Goal: Information Seeking & Learning: Check status

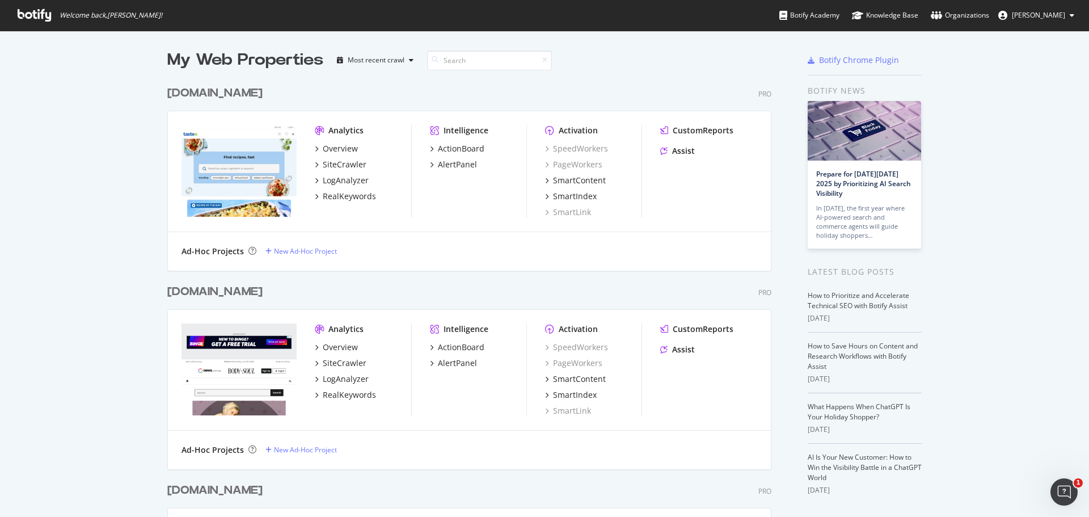
click at [252, 91] on div "[DOMAIN_NAME]" at bounding box center [214, 93] width 95 height 16
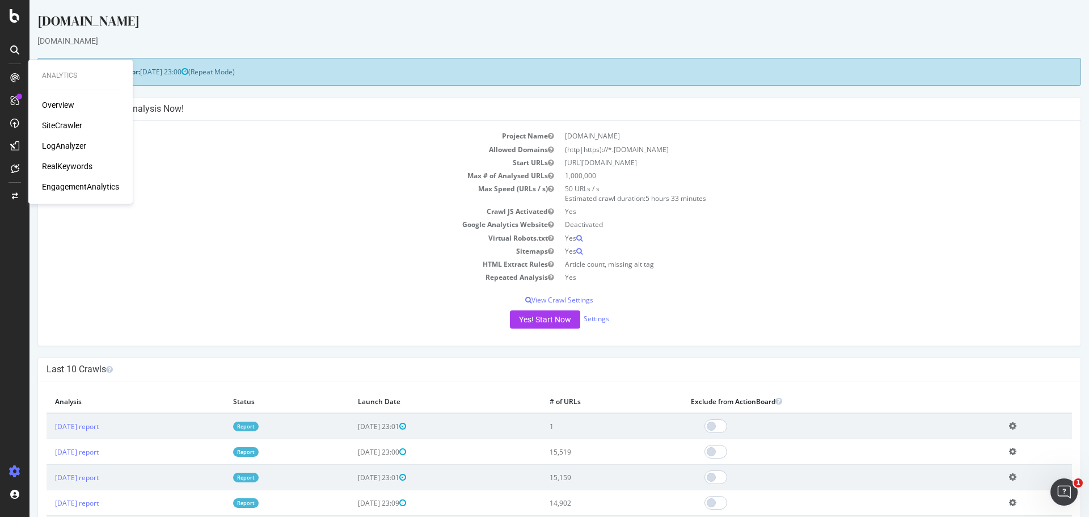
click at [65, 123] on div "SiteCrawler" at bounding box center [62, 125] width 40 height 11
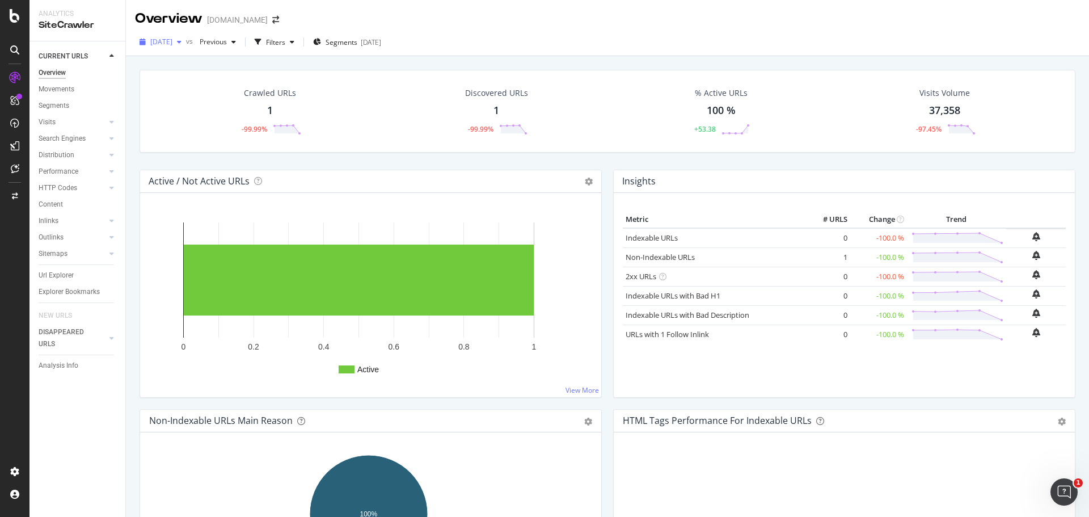
click at [172, 41] on span "[DATE]" at bounding box center [161, 42] width 22 height 10
click at [201, 100] on div "[DATE]" at bounding box center [180, 104] width 59 height 10
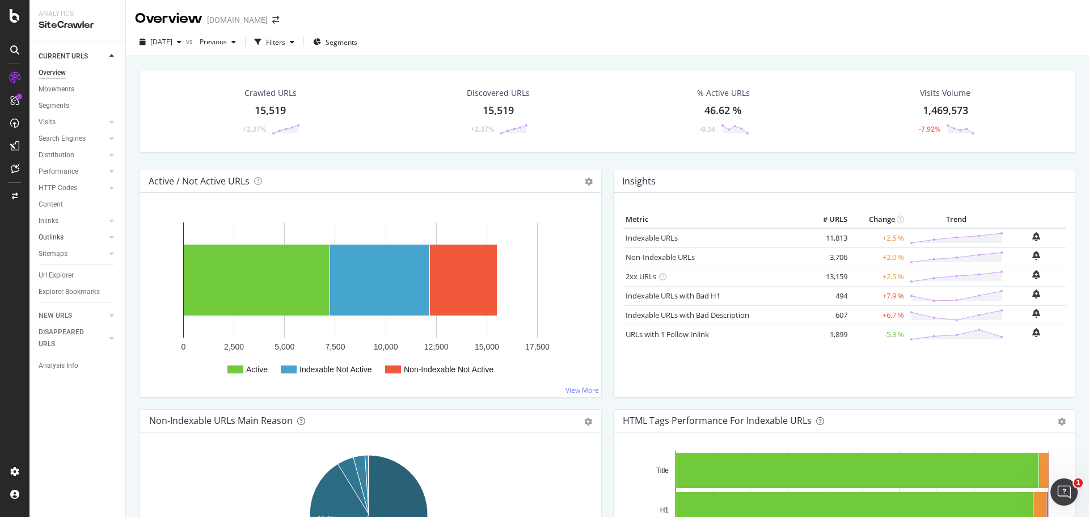
click at [100, 234] on div at bounding box center [100, 236] width 11 height 11
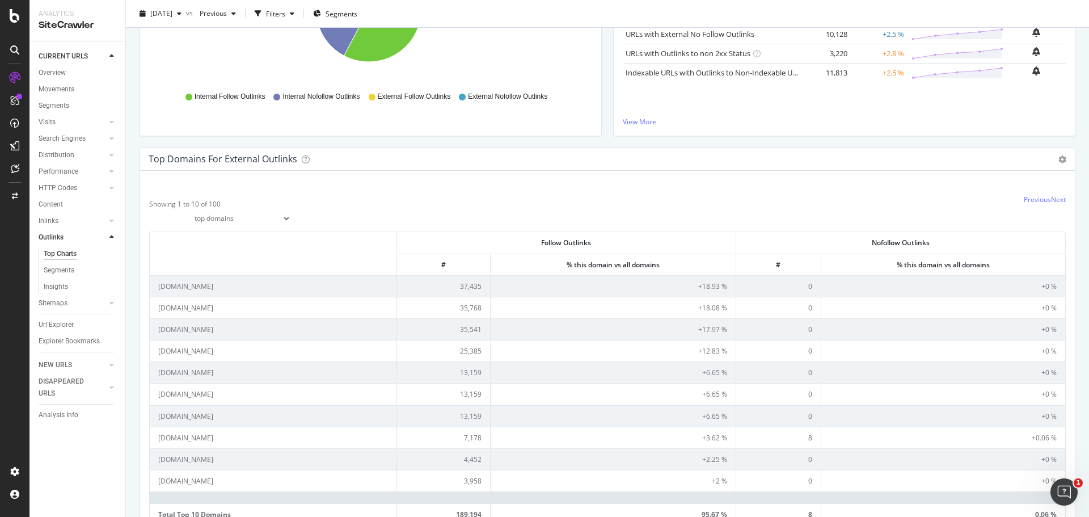
scroll to position [284, 0]
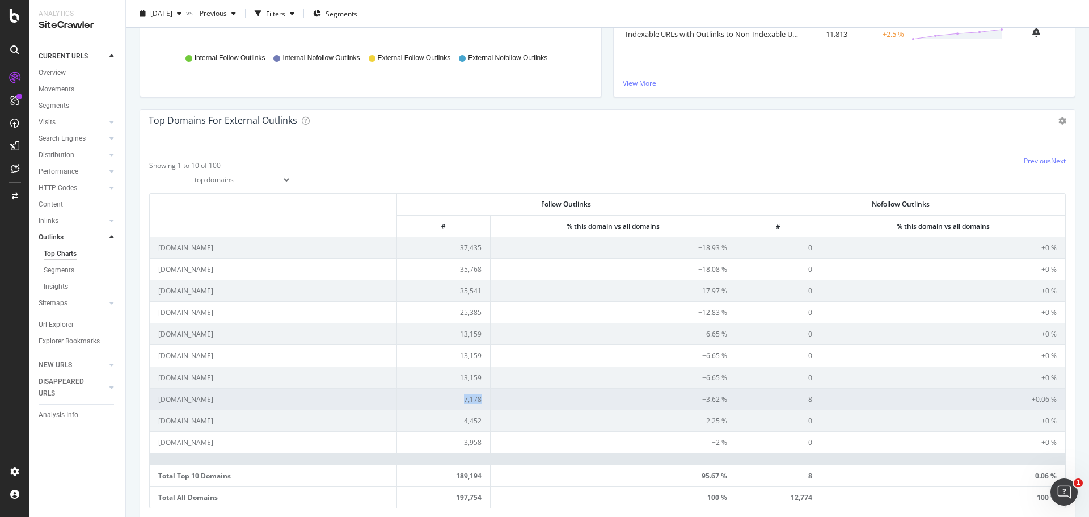
drag, startPoint x: 483, startPoint y: 398, endPoint x: 460, endPoint y: 400, distance: 23.4
click at [460, 400] on td "7,178" at bounding box center [444, 399] width 94 height 22
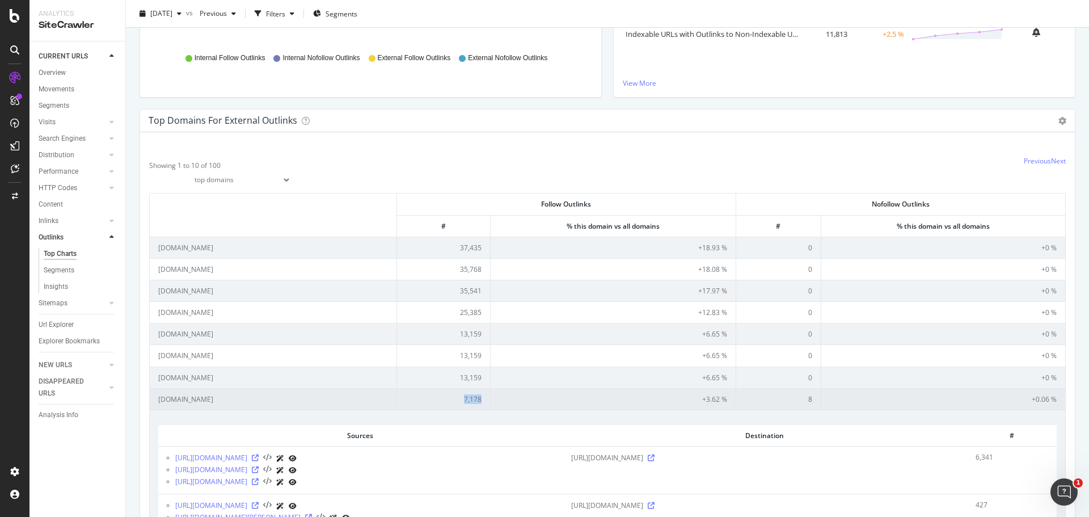
copy td "7,178"
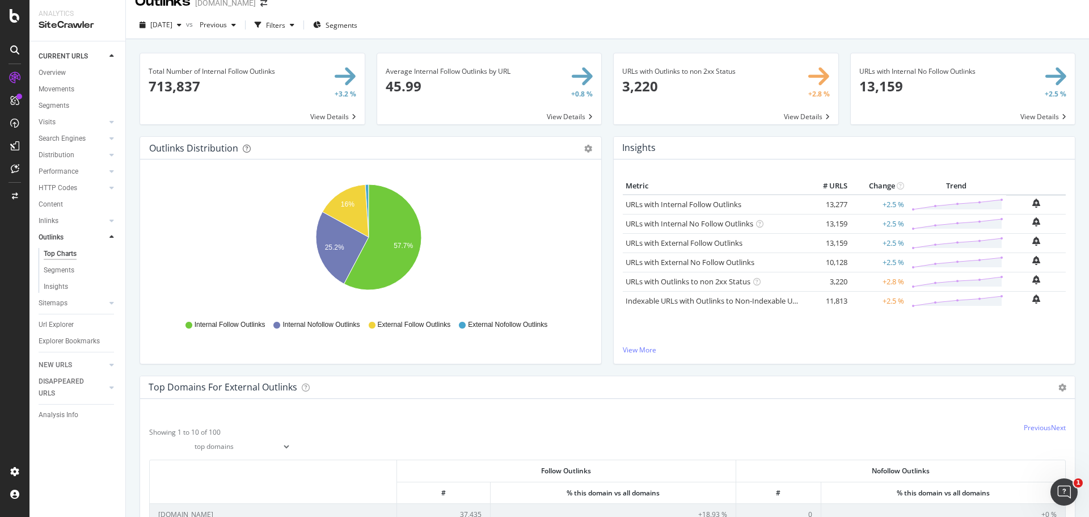
scroll to position [0, 0]
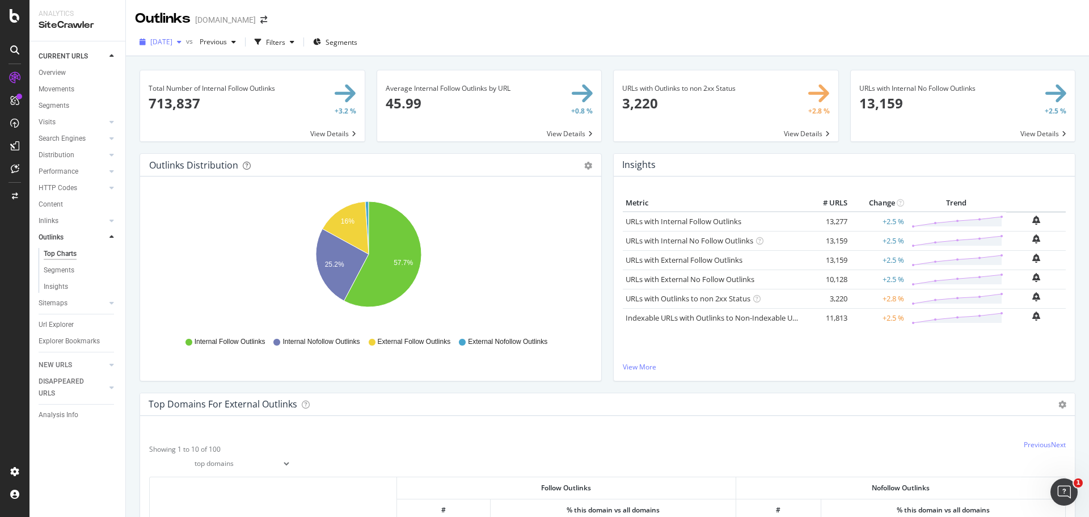
click at [172, 41] on span "2025 Sep. 9th" at bounding box center [161, 42] width 22 height 10
click at [246, 126] on div "15.2K URLs" at bounding box center [234, 125] width 35 height 10
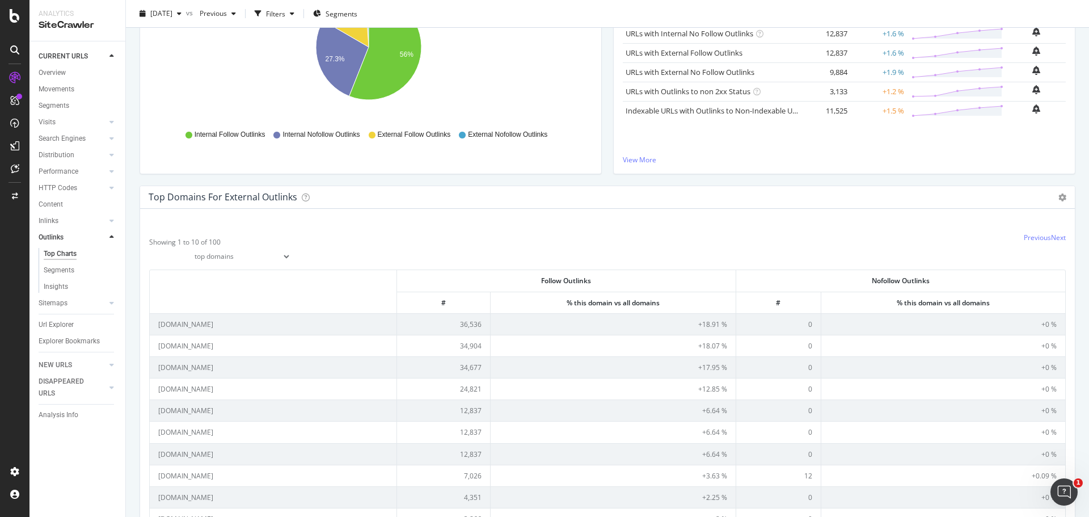
scroll to position [227, 0]
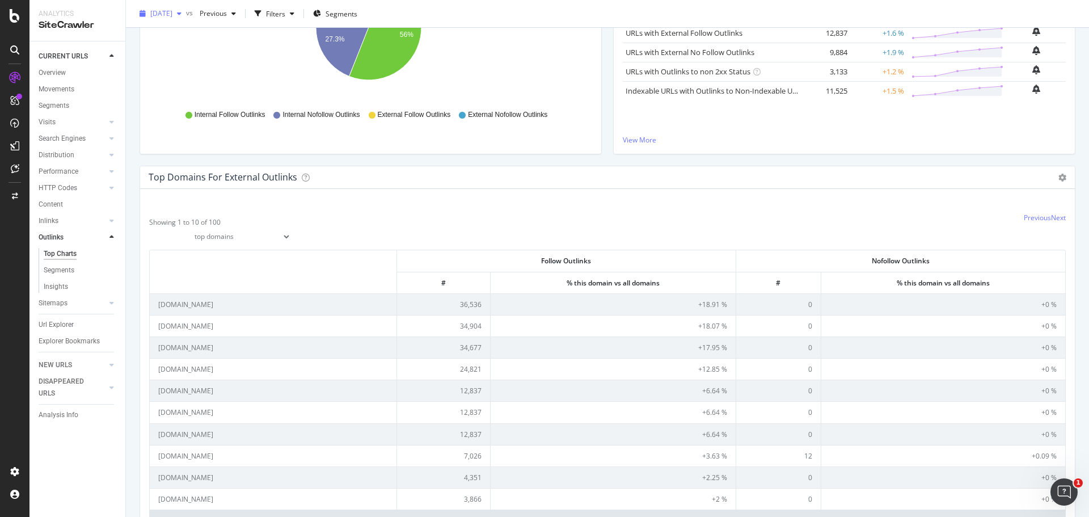
click at [172, 12] on span "2025 Aug. 26th" at bounding box center [161, 14] width 22 height 10
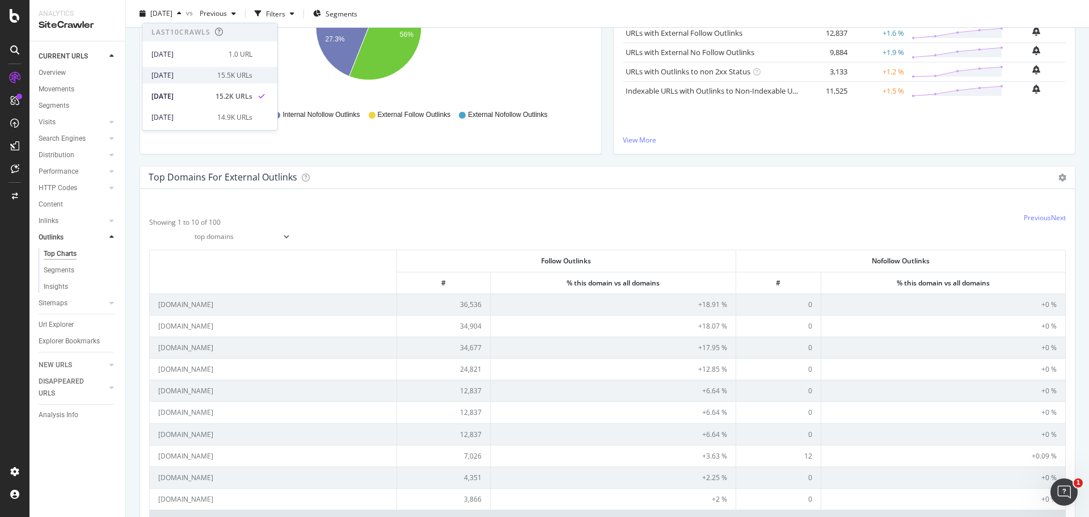
click at [201, 75] on div "2025 Sep. 9th" at bounding box center [180, 75] width 59 height 10
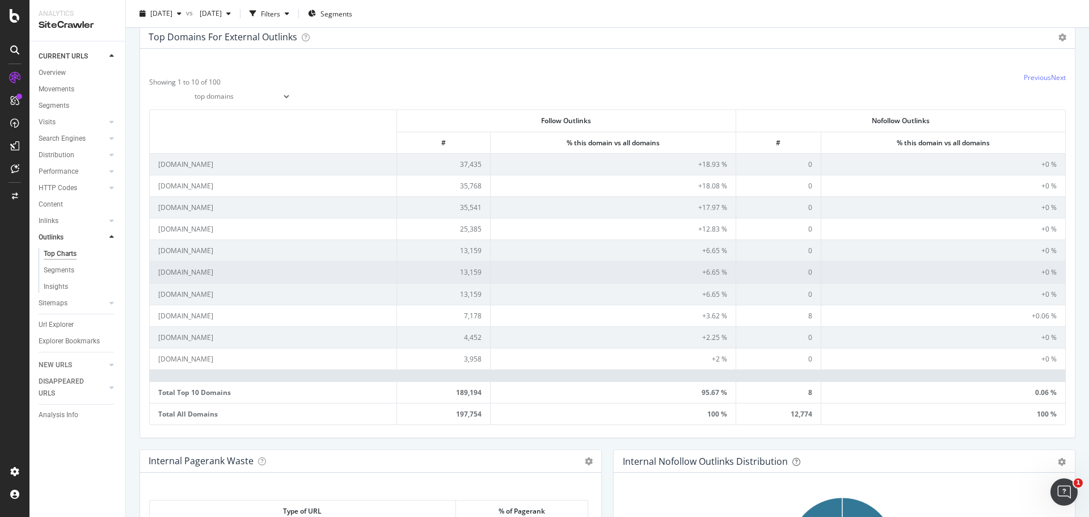
scroll to position [397, 0]
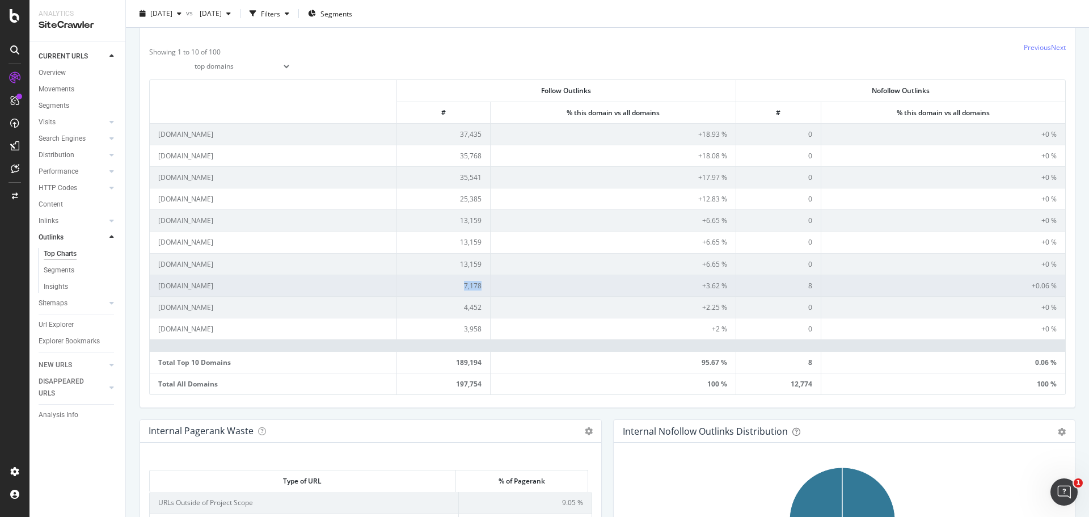
drag, startPoint x: 456, startPoint y: 285, endPoint x: 482, endPoint y: 285, distance: 26.1
click at [482, 285] on td "7,178" at bounding box center [444, 286] width 94 height 22
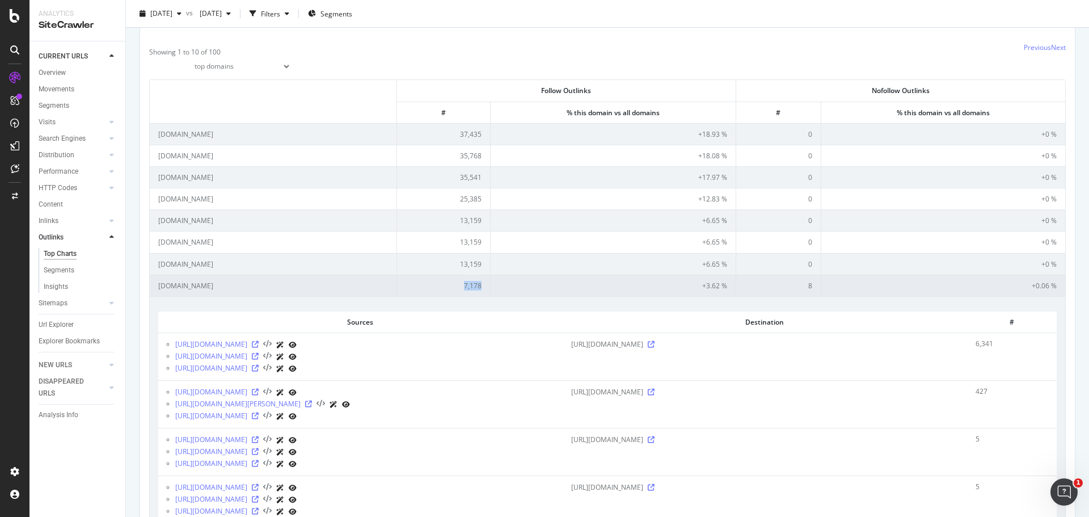
copy td "7,178"
click at [302, 286] on td "coles.com.au" at bounding box center [273, 286] width 247 height 22
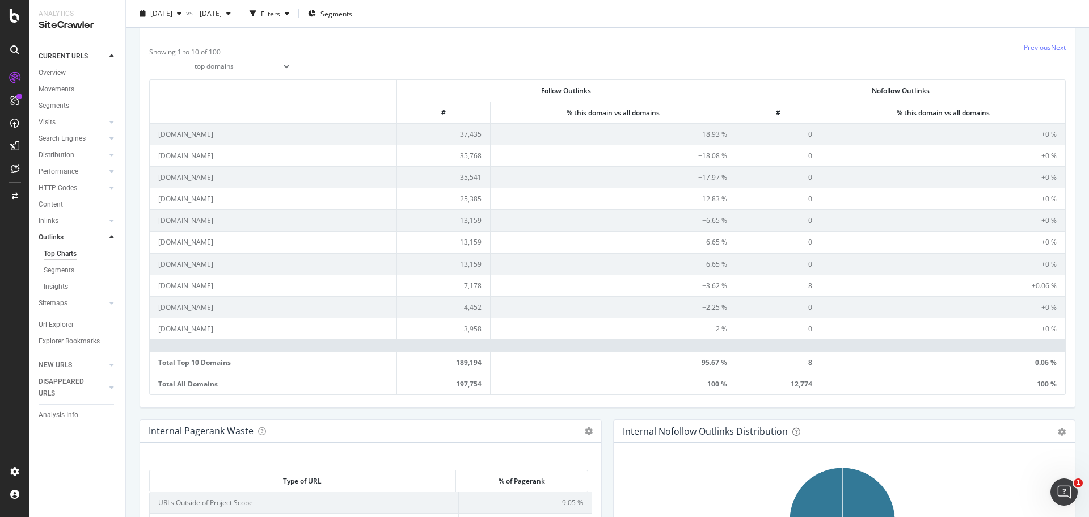
click at [213, 61] on select "top domains top subdomains" at bounding box center [220, 66] width 142 height 19
click at [149, 57] on select "top domains top subdomains" at bounding box center [220, 66] width 142 height 19
click at [209, 47] on div "Showing 1 to 10 of 100" at bounding box center [184, 50] width 71 height 14
click at [205, 61] on select "top domains top subdomains" at bounding box center [220, 66] width 142 height 19
select select "links/top/domains"
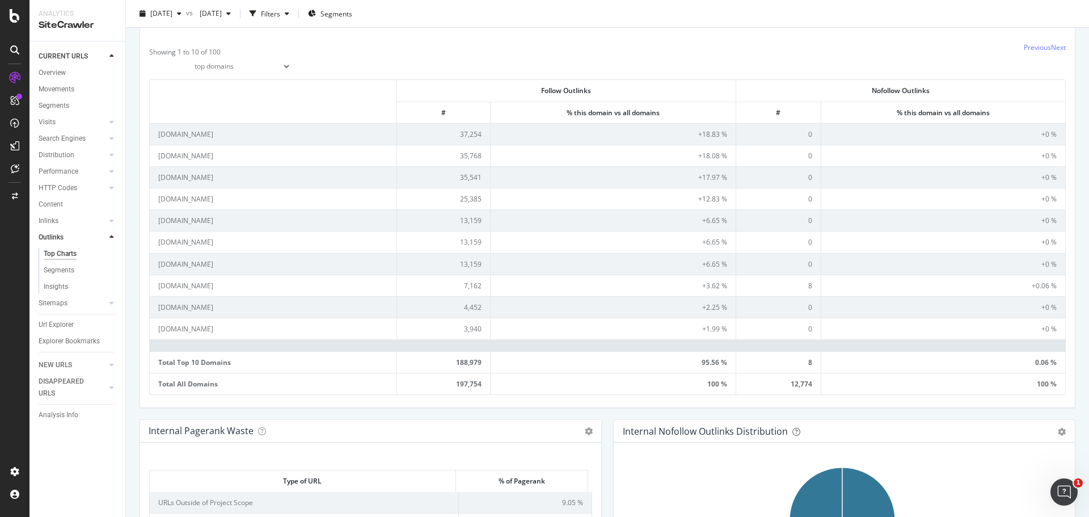
click at [149, 57] on select "top domains top subdomains" at bounding box center [220, 66] width 142 height 19
click at [1056, 44] on link "Next" at bounding box center [1058, 48] width 15 height 10
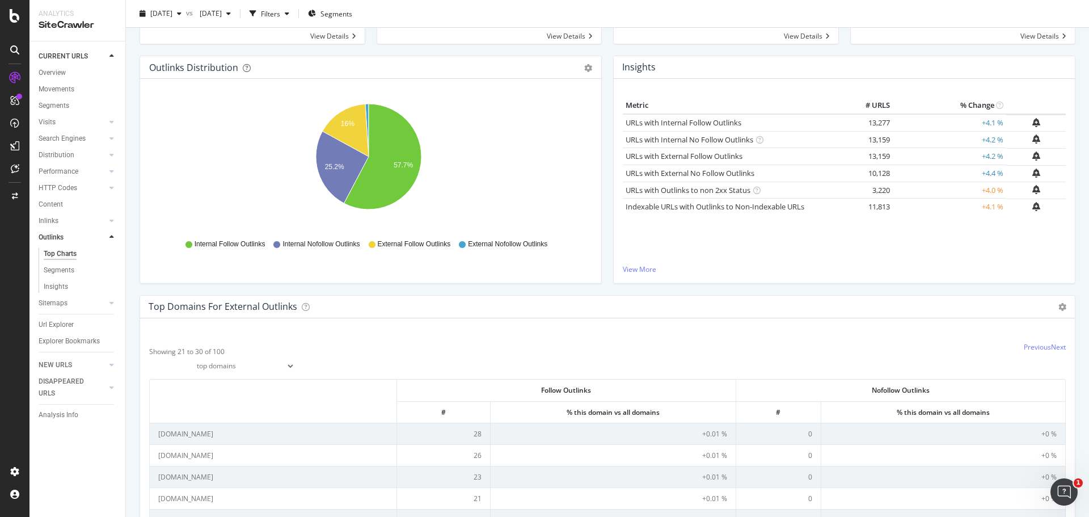
scroll to position [0, 0]
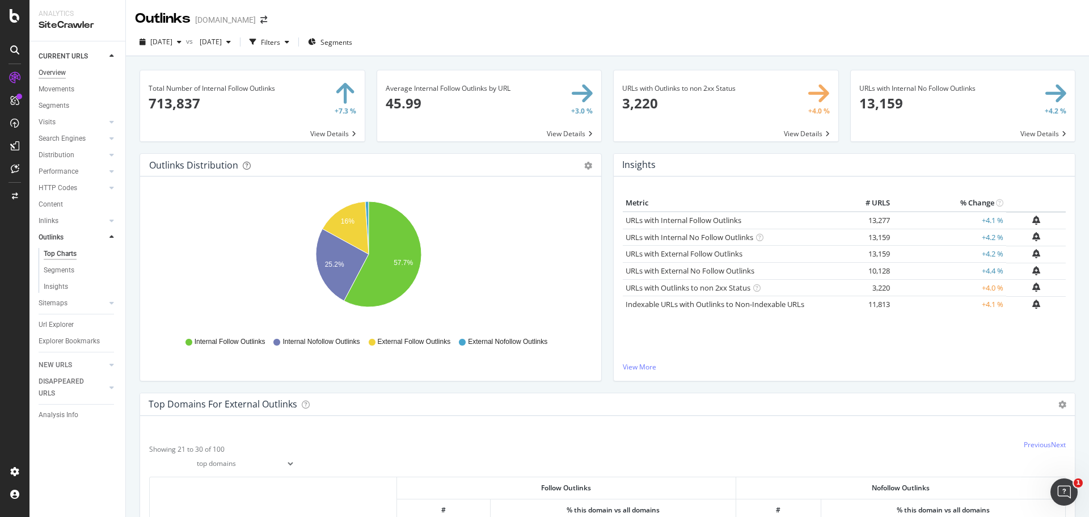
click at [45, 75] on div "Overview" at bounding box center [52, 73] width 27 height 12
